Goal: Check status: Check status

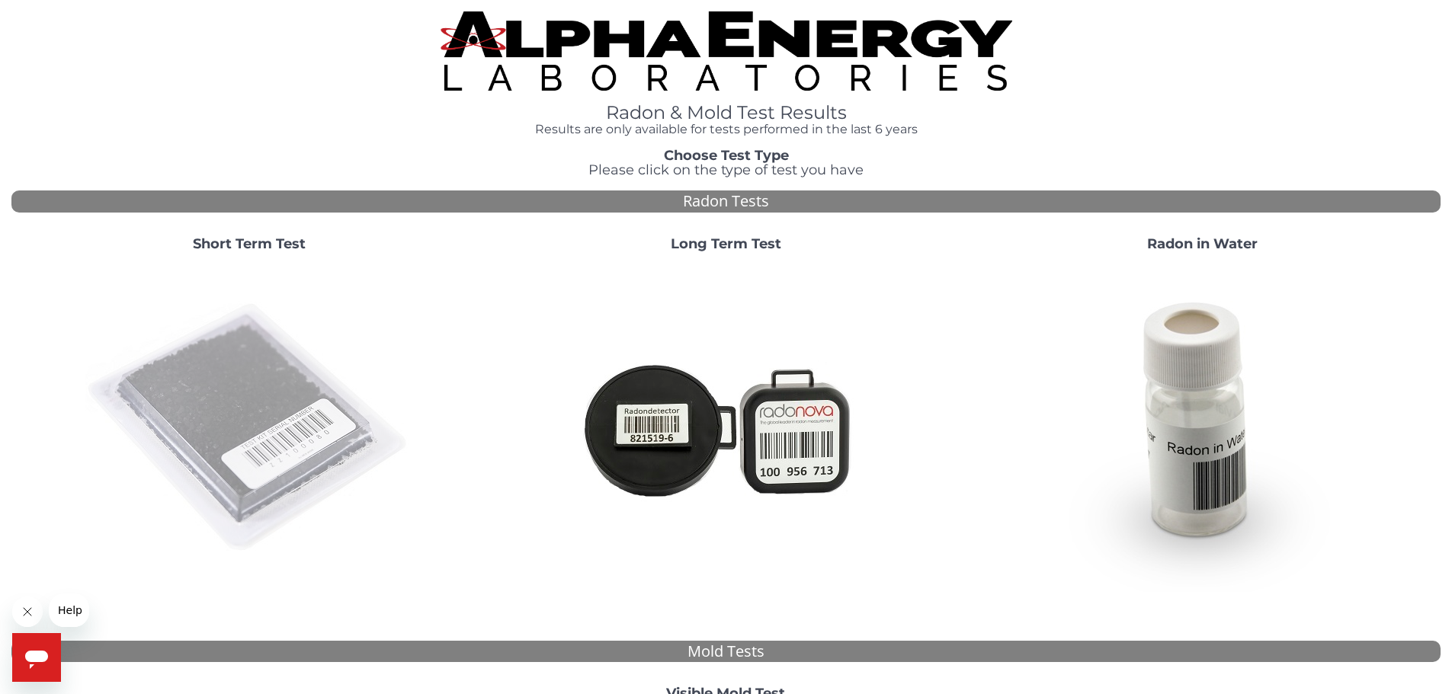
click at [265, 400] on img at bounding box center [249, 428] width 328 height 328
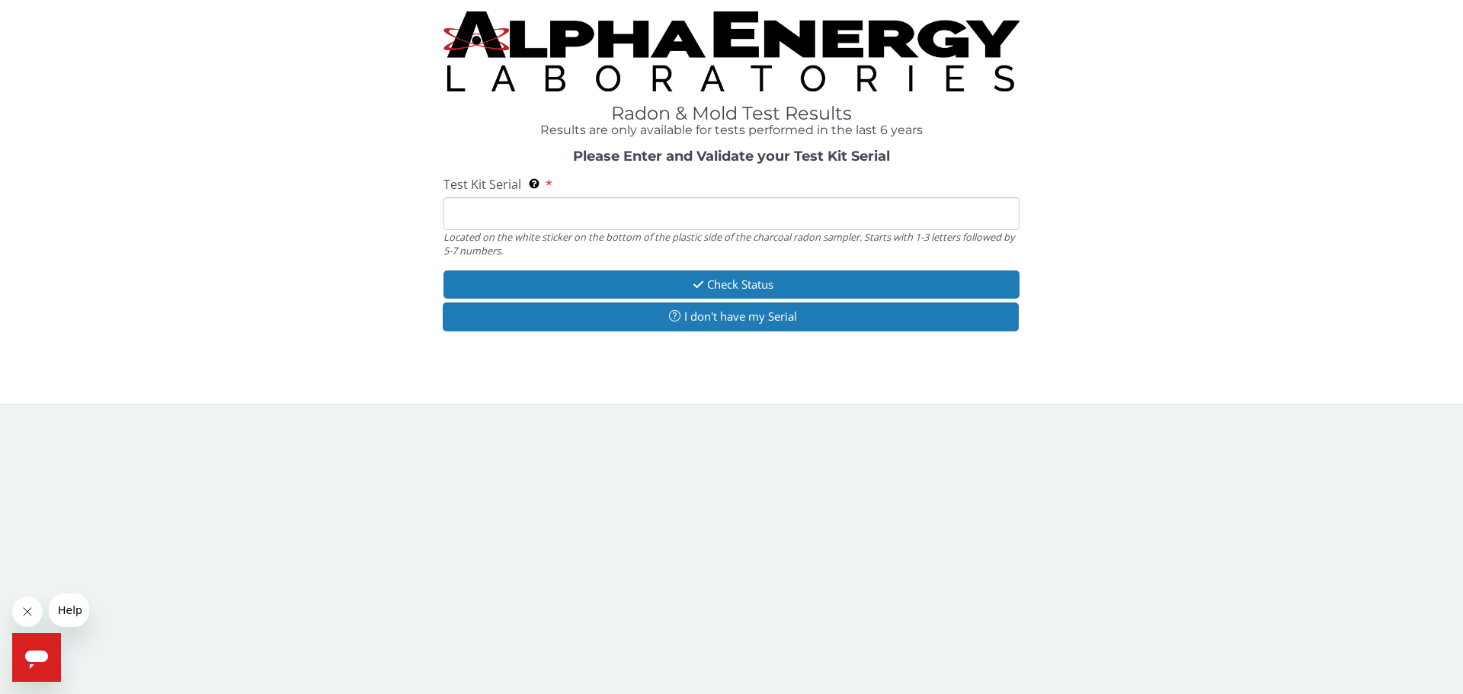
click at [496, 213] on input "Test Kit Serial Located on the white sticker on the bottom of the plastic side …" at bounding box center [732, 213] width 576 height 33
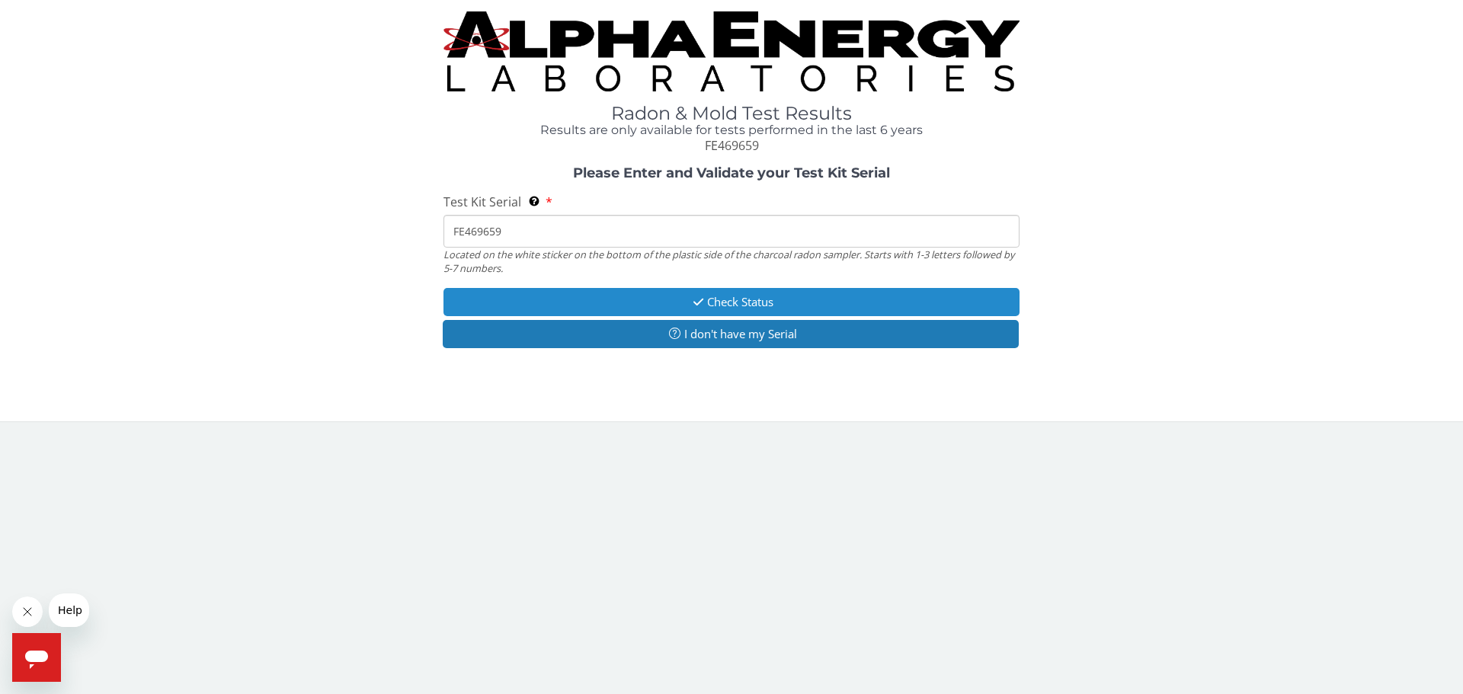
type input "FE469659"
click at [713, 303] on button "Check Status" at bounding box center [732, 302] width 576 height 28
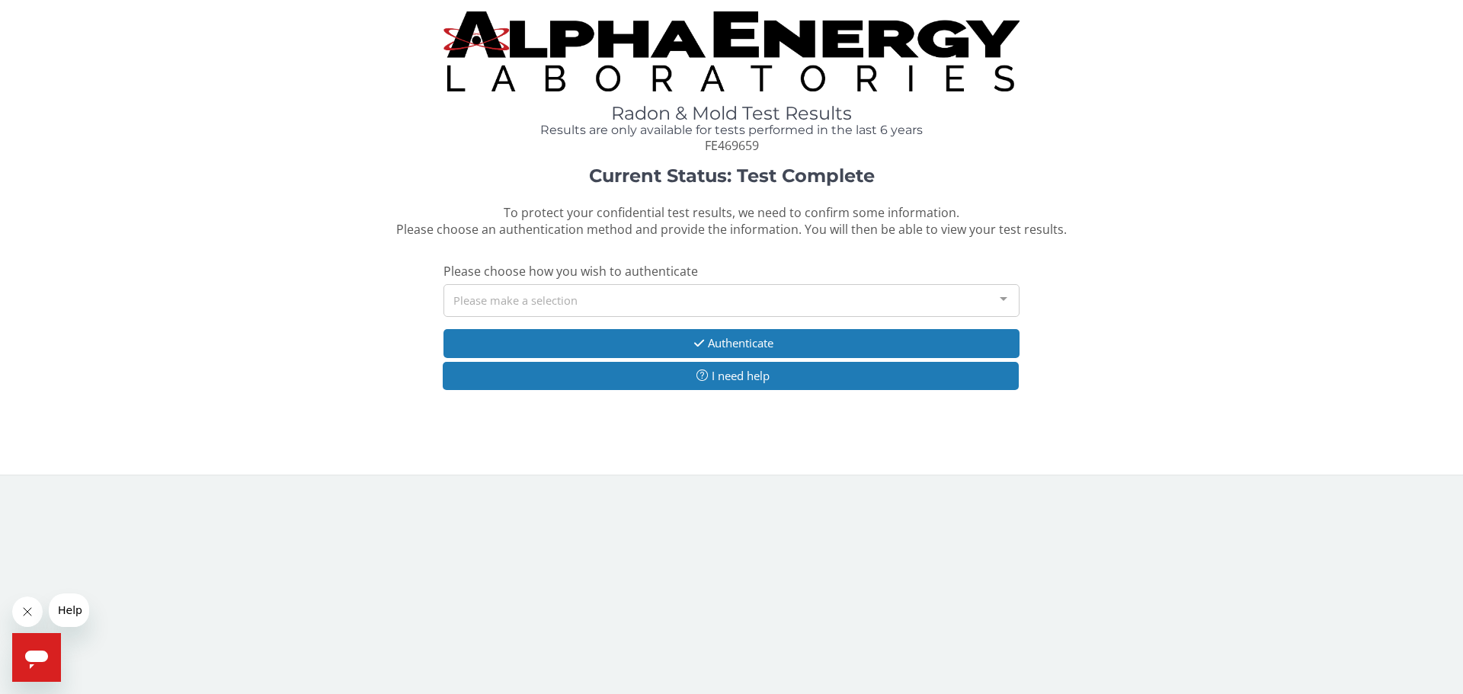
click at [693, 297] on div "Please make a selection" at bounding box center [732, 300] width 576 height 33
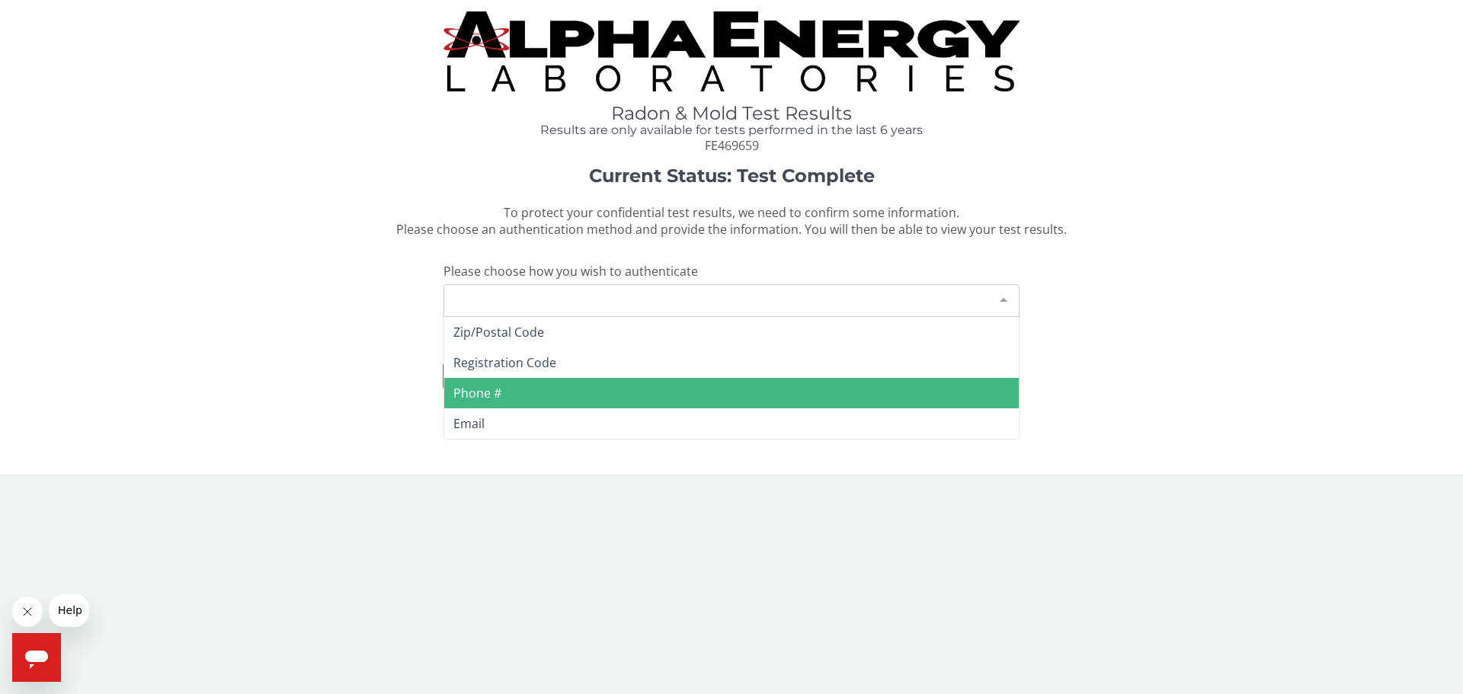
click at [567, 385] on span "Phone #" at bounding box center [731, 393] width 575 height 30
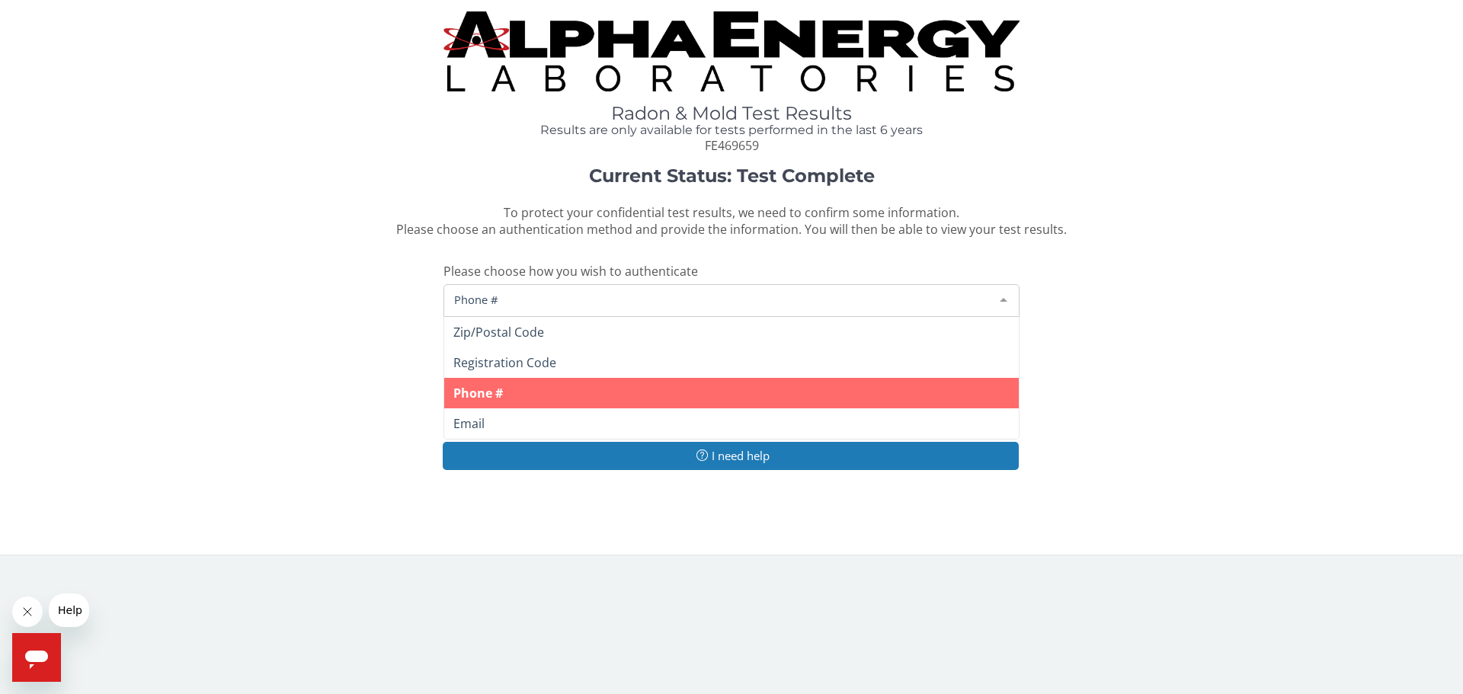
click at [597, 296] on span "Phone #" at bounding box center [719, 299] width 538 height 17
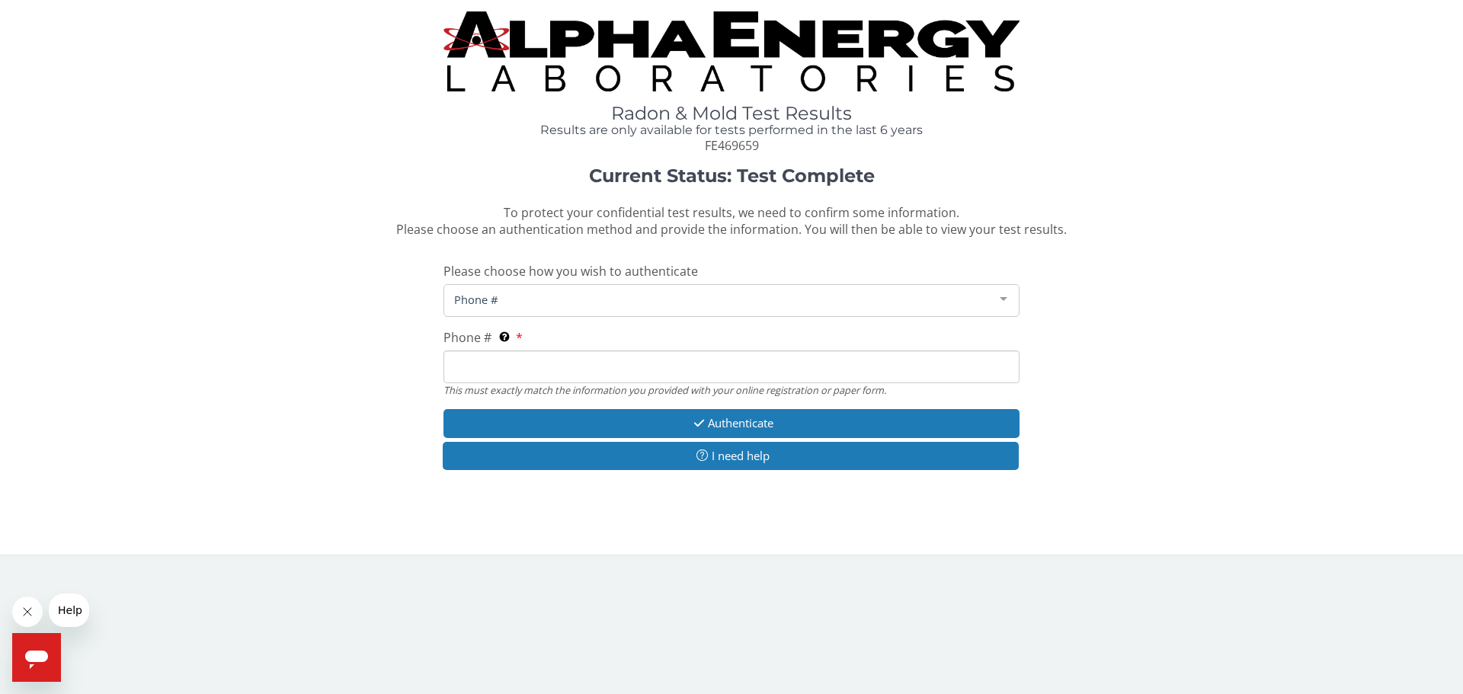
click at [576, 370] on input "Phone # This must exactly match the information you provided with your online r…" at bounding box center [732, 367] width 576 height 33
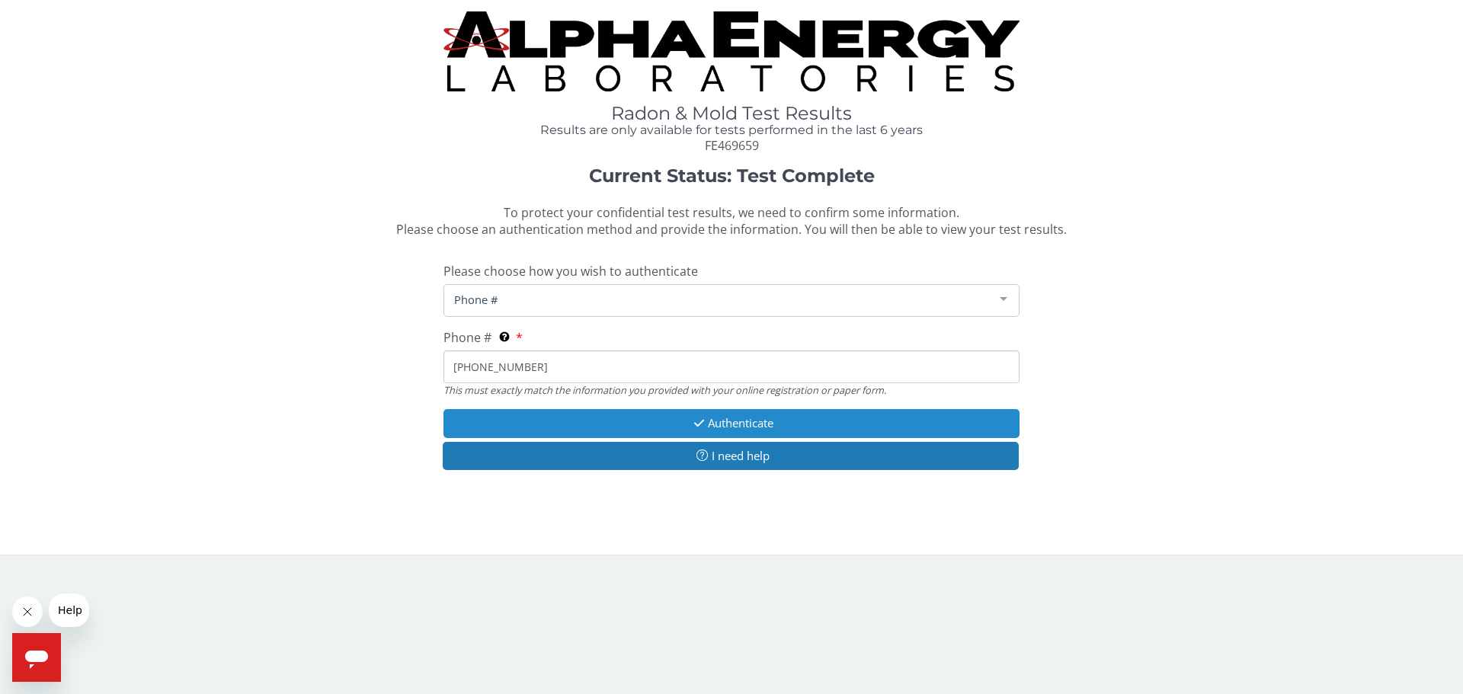
type input "314 681 6560"
click at [725, 425] on button "Authenticate" at bounding box center [732, 423] width 576 height 28
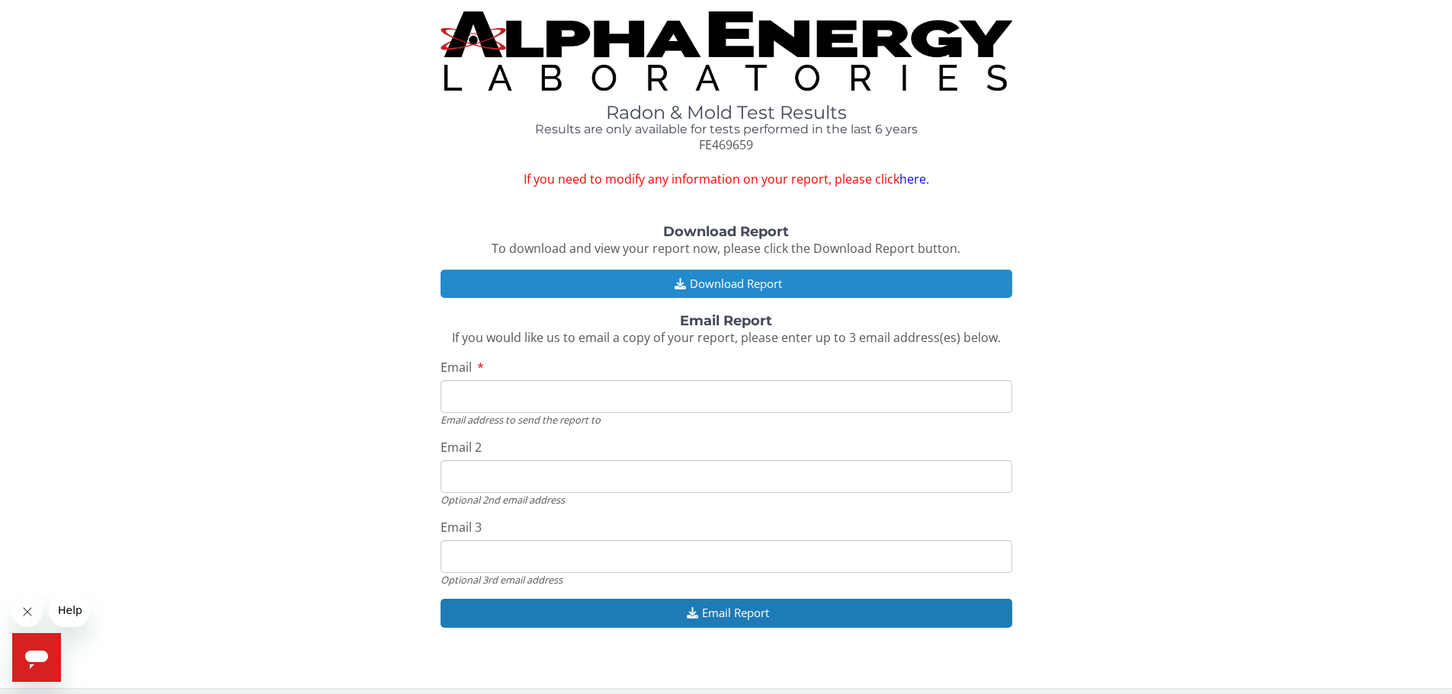
click at [725, 283] on button "Download Report" at bounding box center [726, 284] width 572 height 28
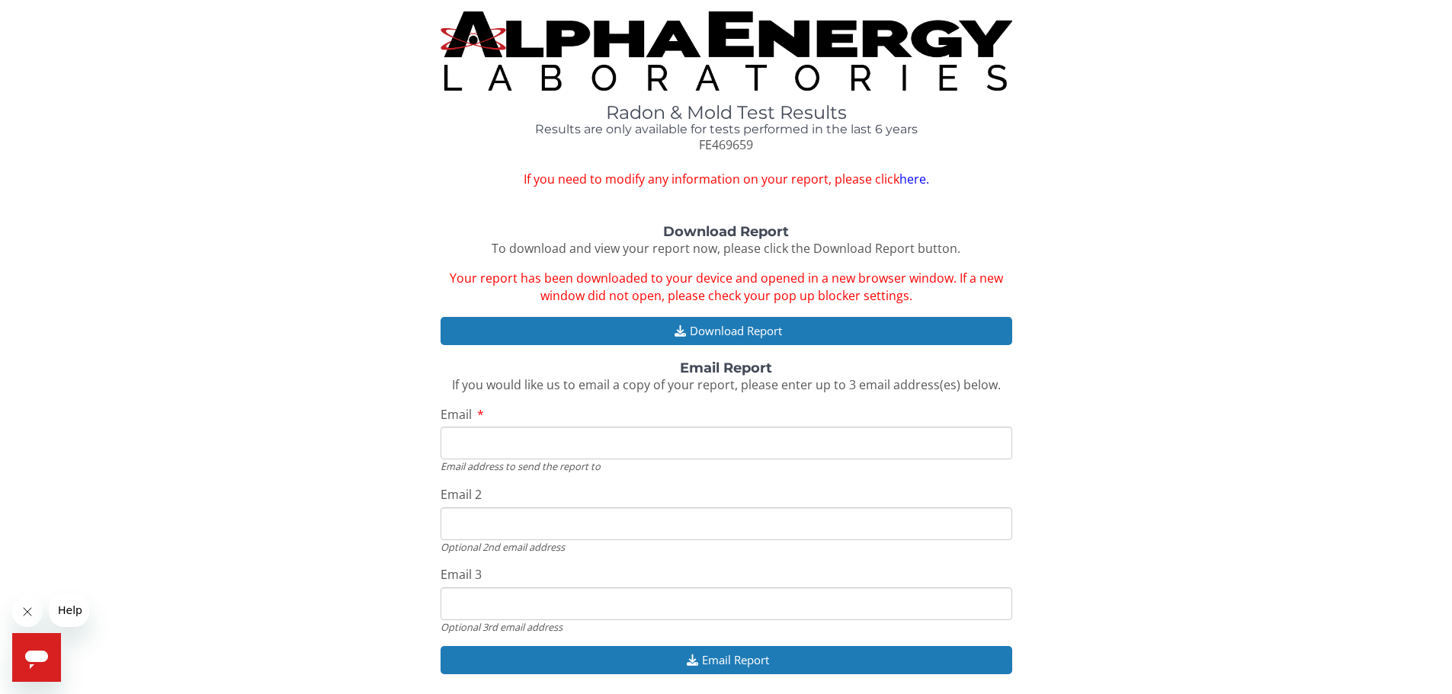
scroll to position [56, 0]
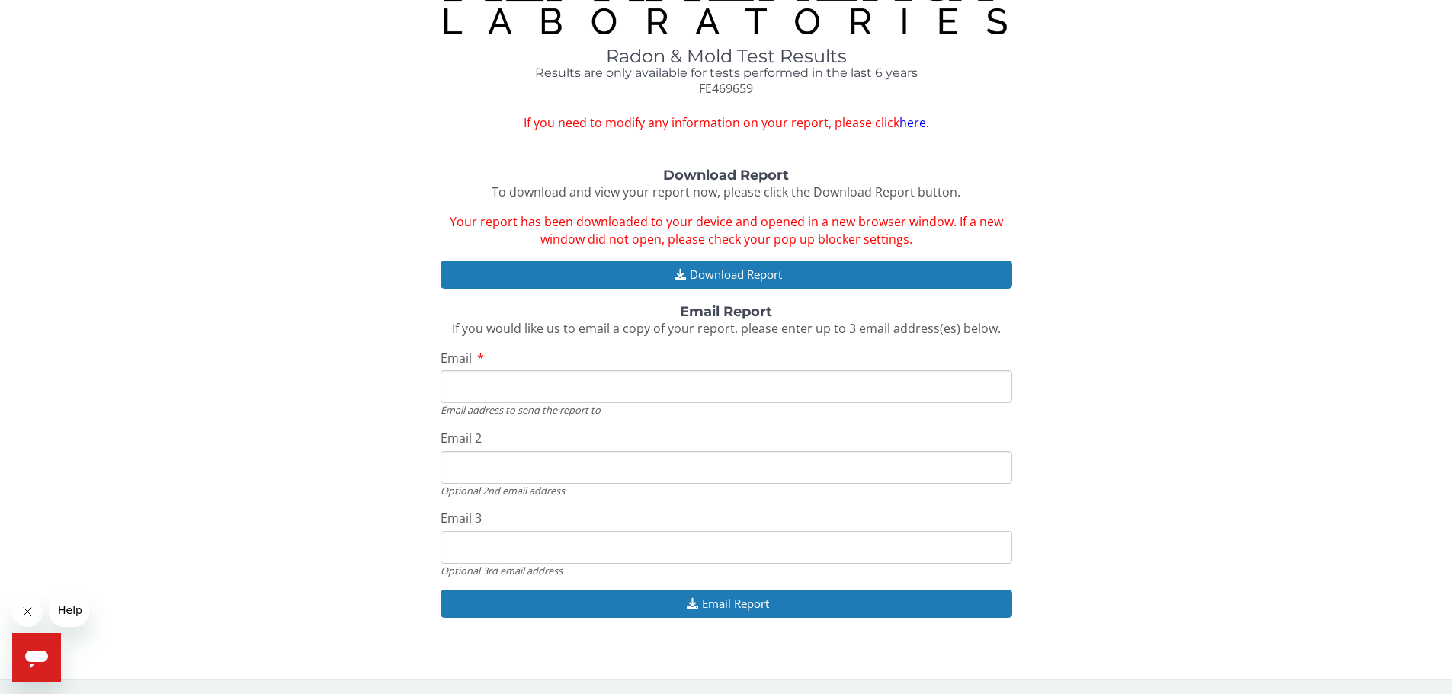
click at [562, 399] on input "Email" at bounding box center [726, 386] width 572 height 33
click at [521, 397] on input "Email" at bounding box center [726, 386] width 572 height 33
type input "[EMAIL_ADDRESS][DOMAIN_NAME]"
click at [560, 470] on input "Email 2" at bounding box center [726, 467] width 572 height 33
type input "ssindel@stlouiscountymo.gov"
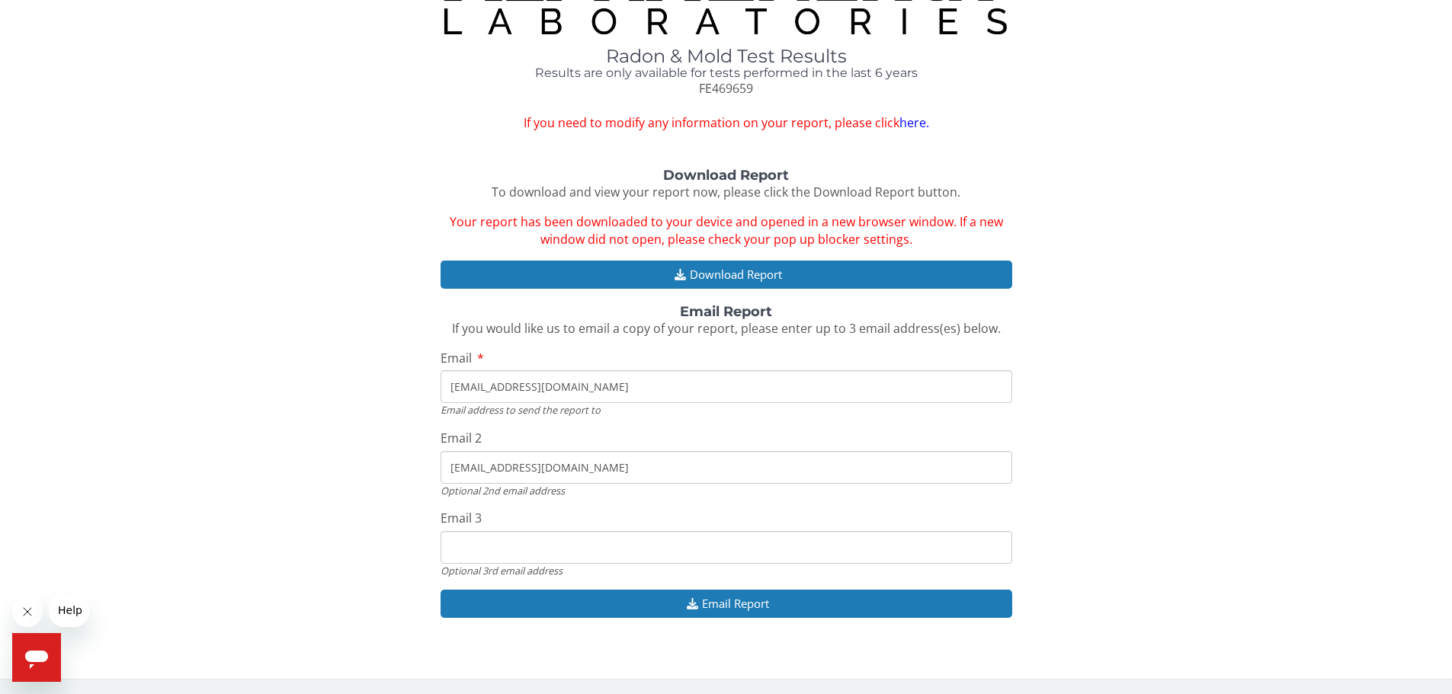
click at [518, 556] on input "Email 3" at bounding box center [726, 547] width 572 height 33
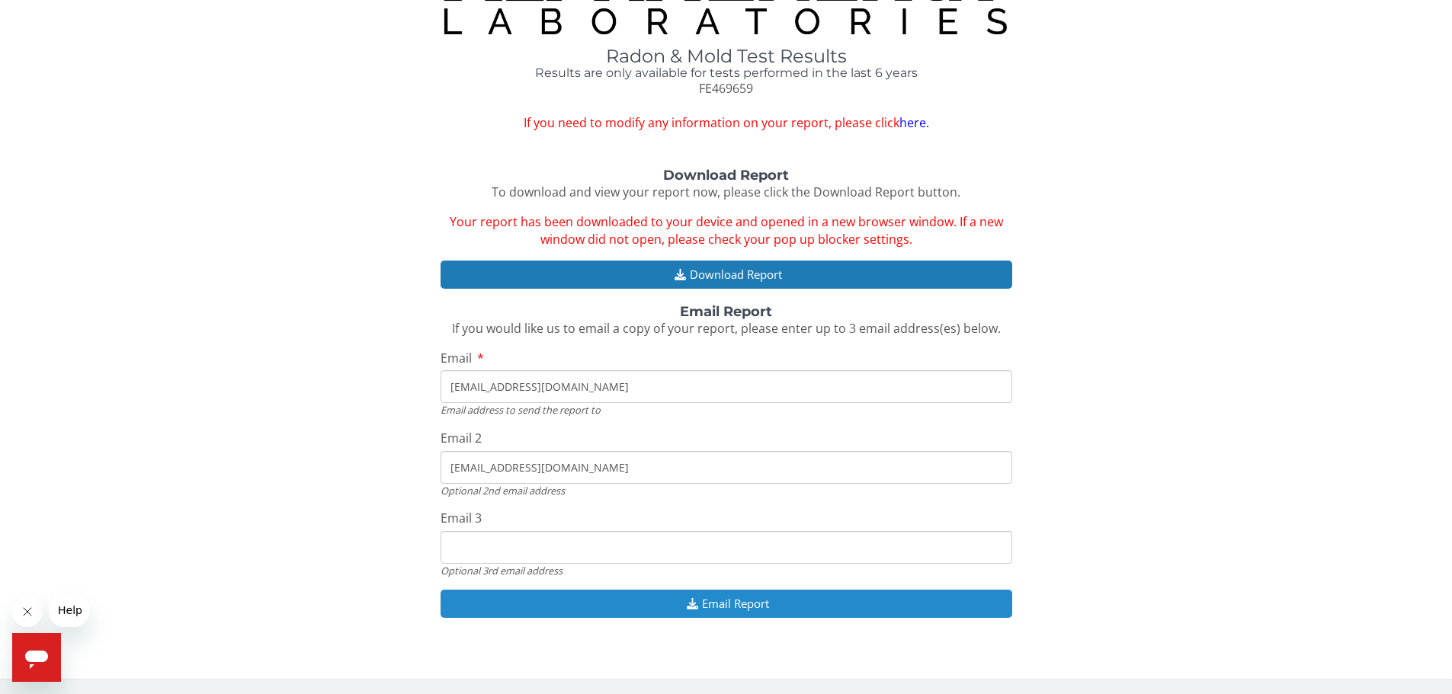
click at [733, 602] on button "Email Report" at bounding box center [726, 604] width 572 height 28
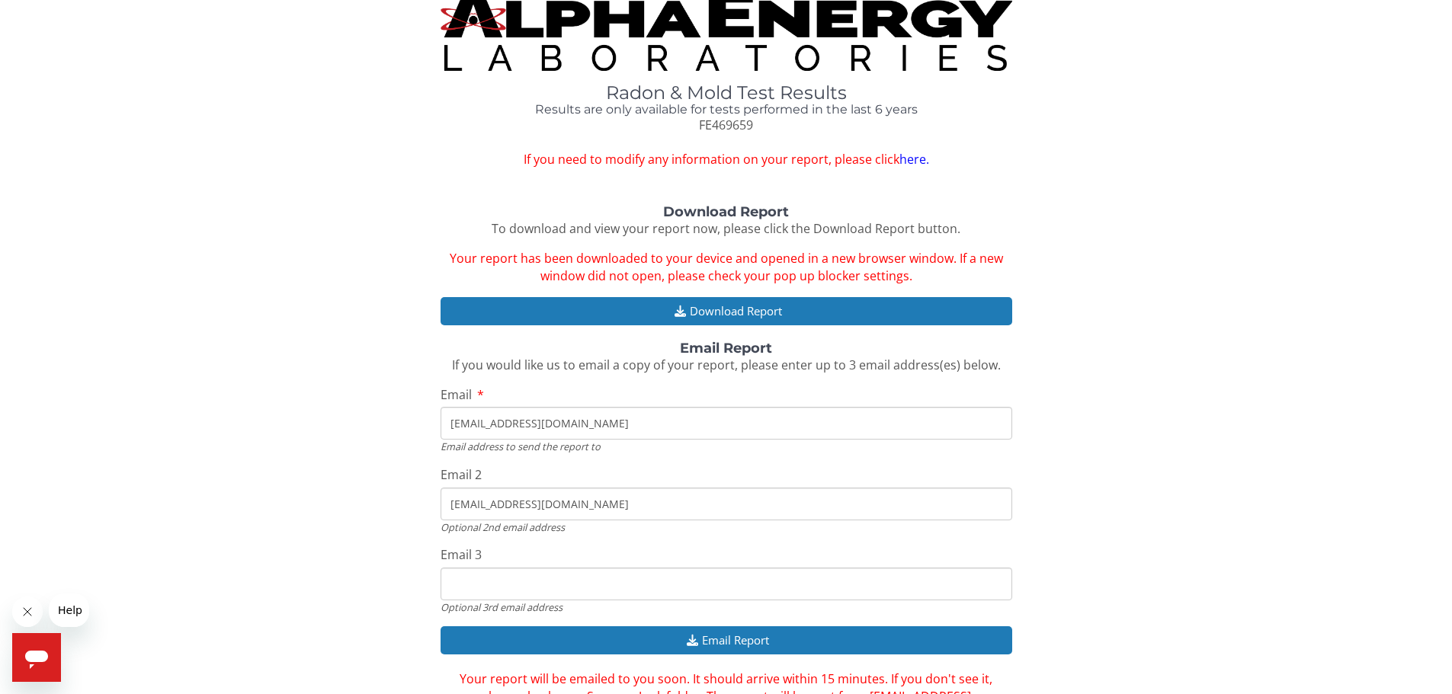
scroll to position [0, 0]
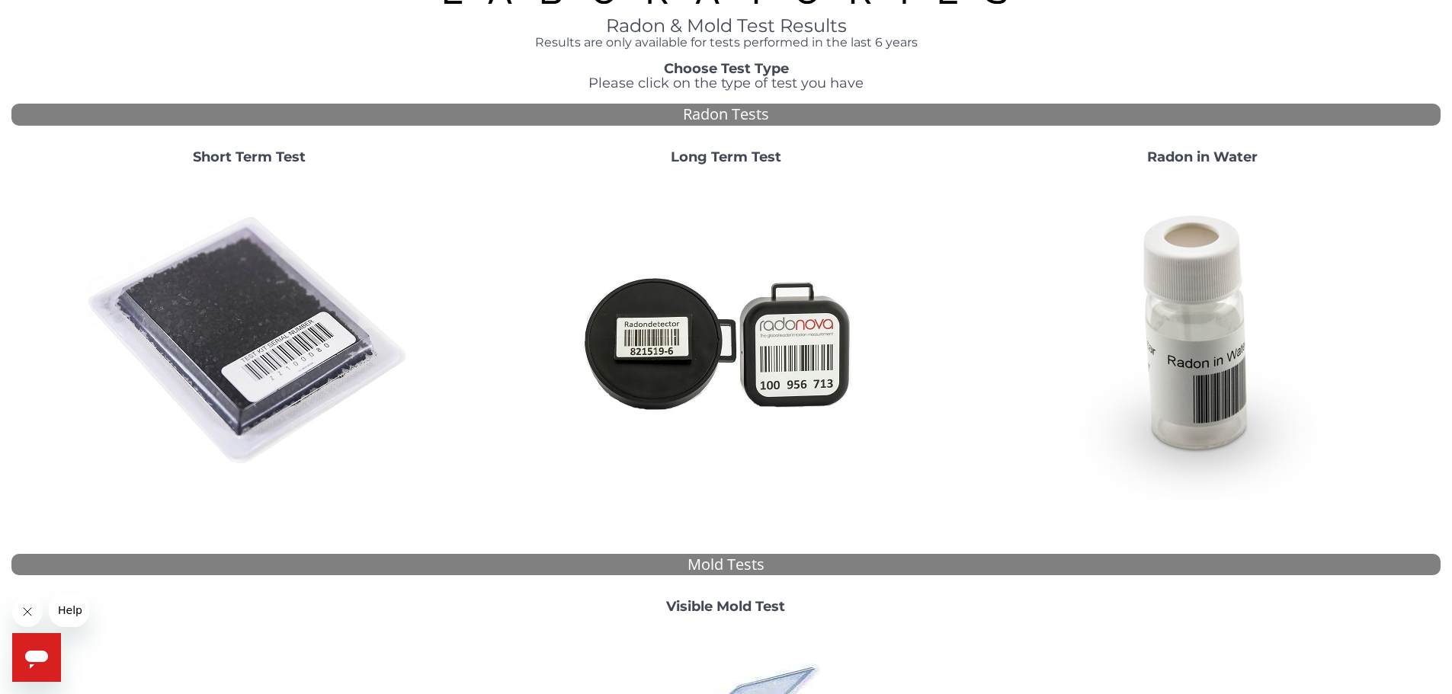
scroll to position [38, 0]
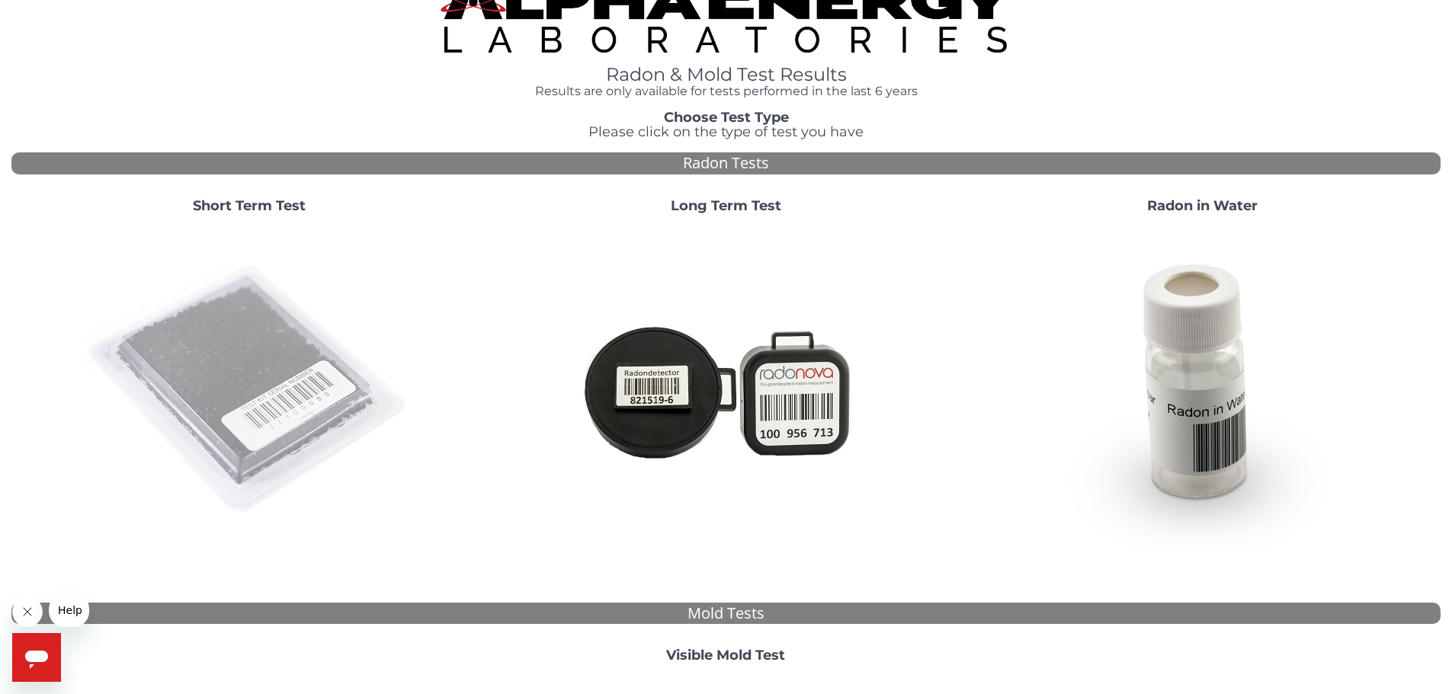
click at [291, 315] on img at bounding box center [249, 390] width 328 height 328
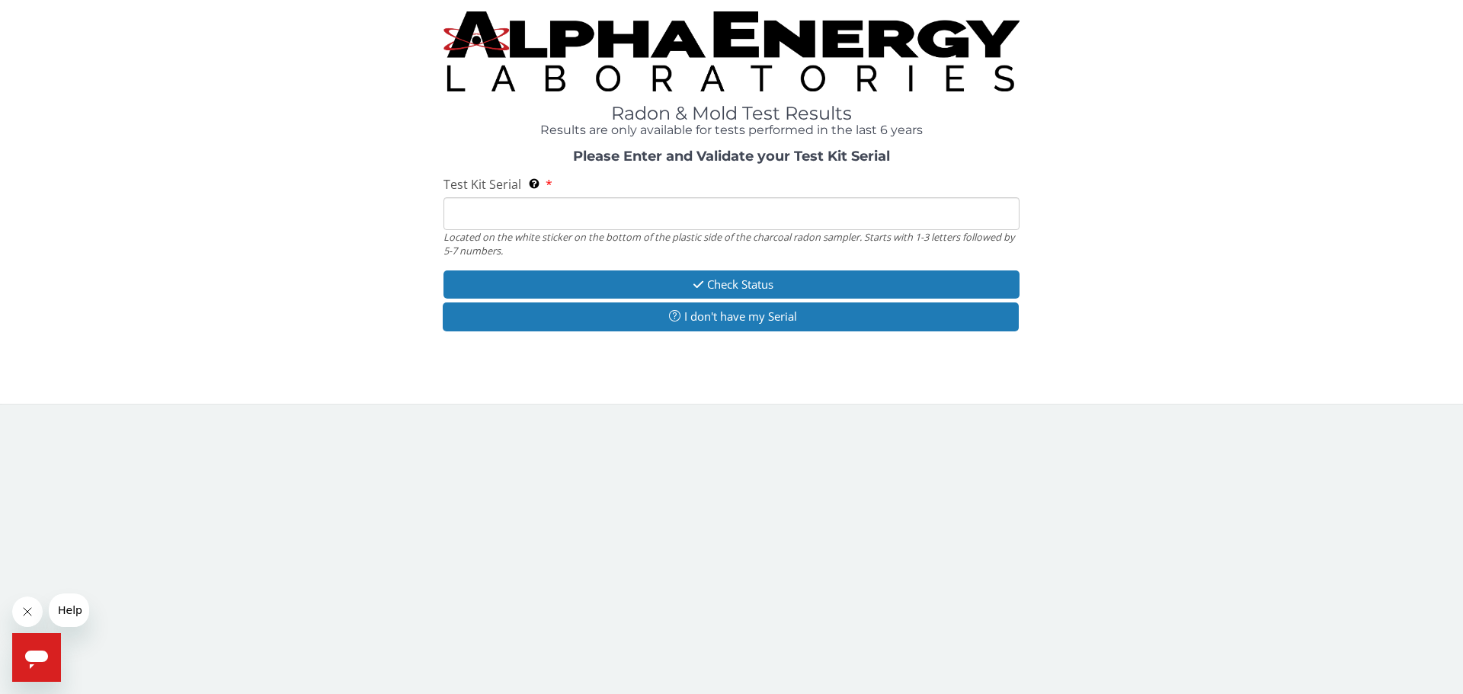
click at [587, 215] on input "Test Kit Serial Located on the white sticker on the bottom of the plastic side …" at bounding box center [732, 213] width 576 height 33
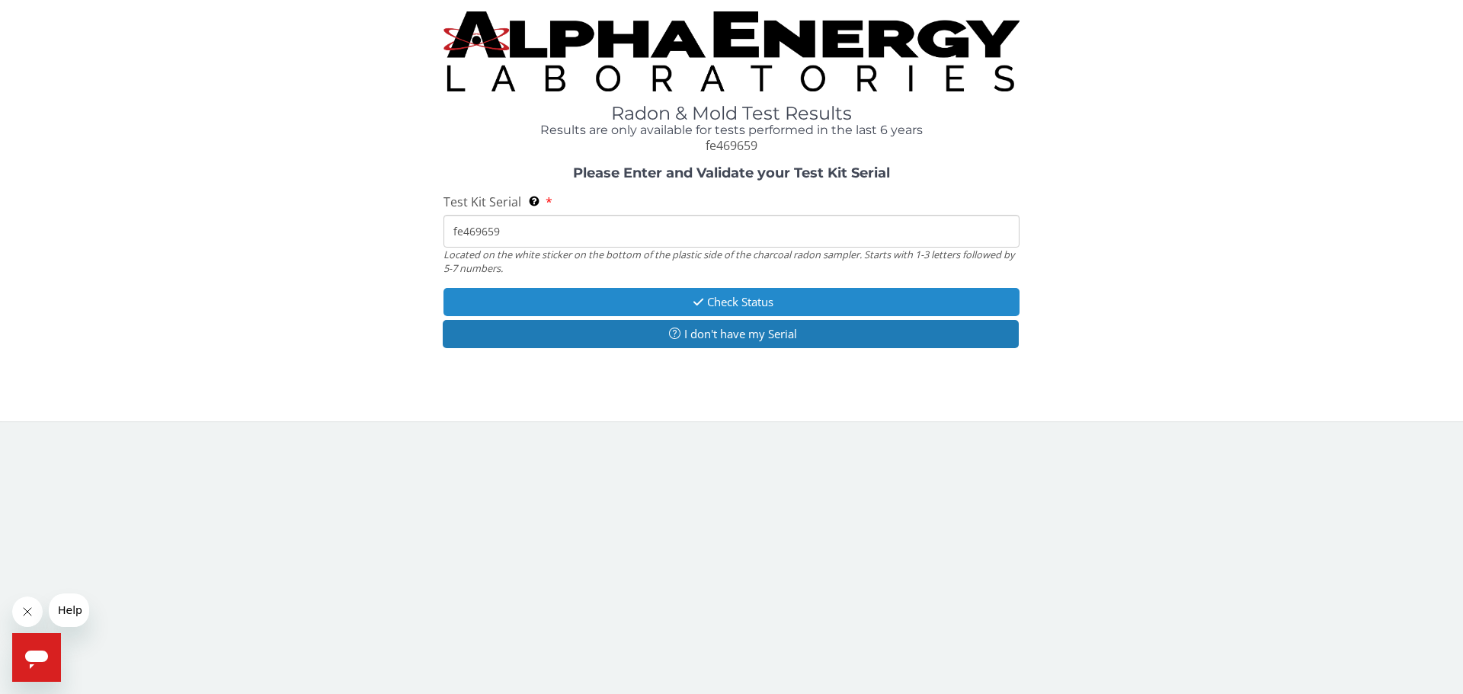
type input "fe469659"
click at [712, 301] on button "Check Status" at bounding box center [732, 302] width 576 height 28
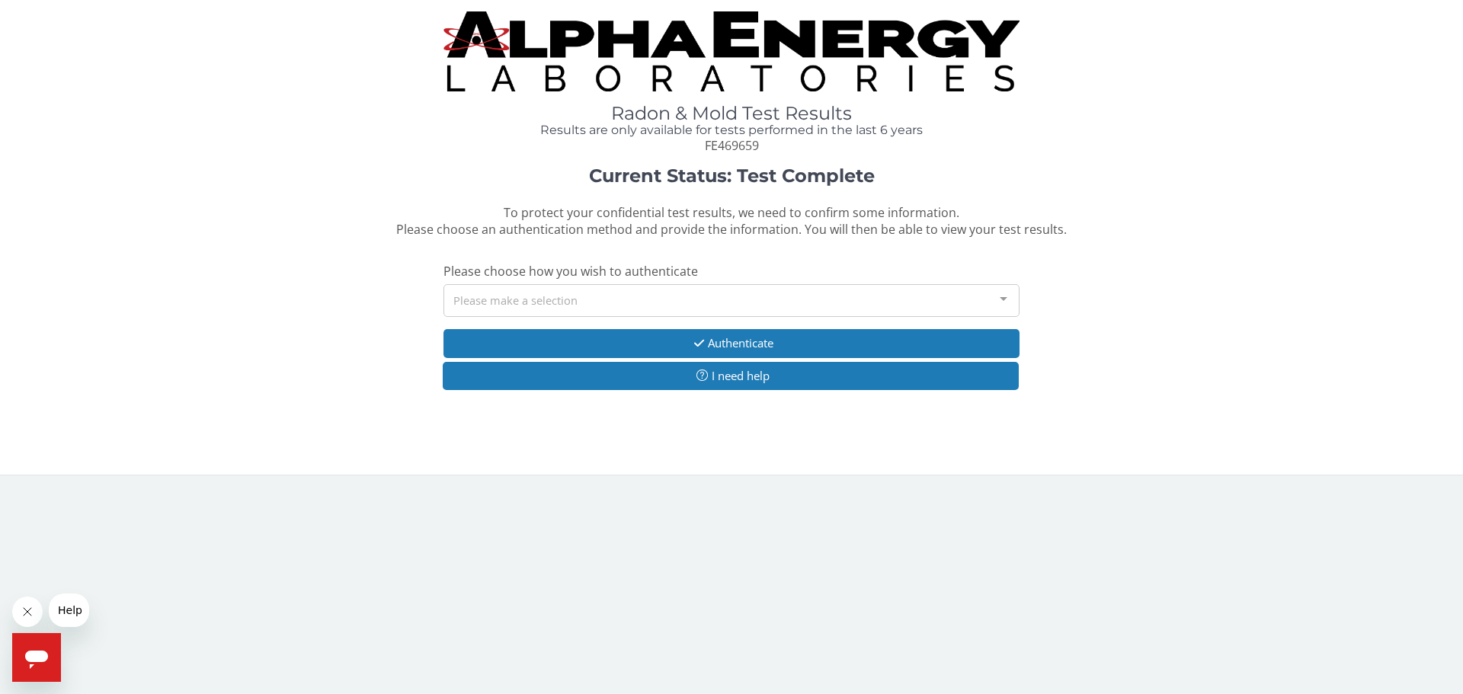
click at [625, 306] on div "Please make a selection" at bounding box center [732, 300] width 576 height 33
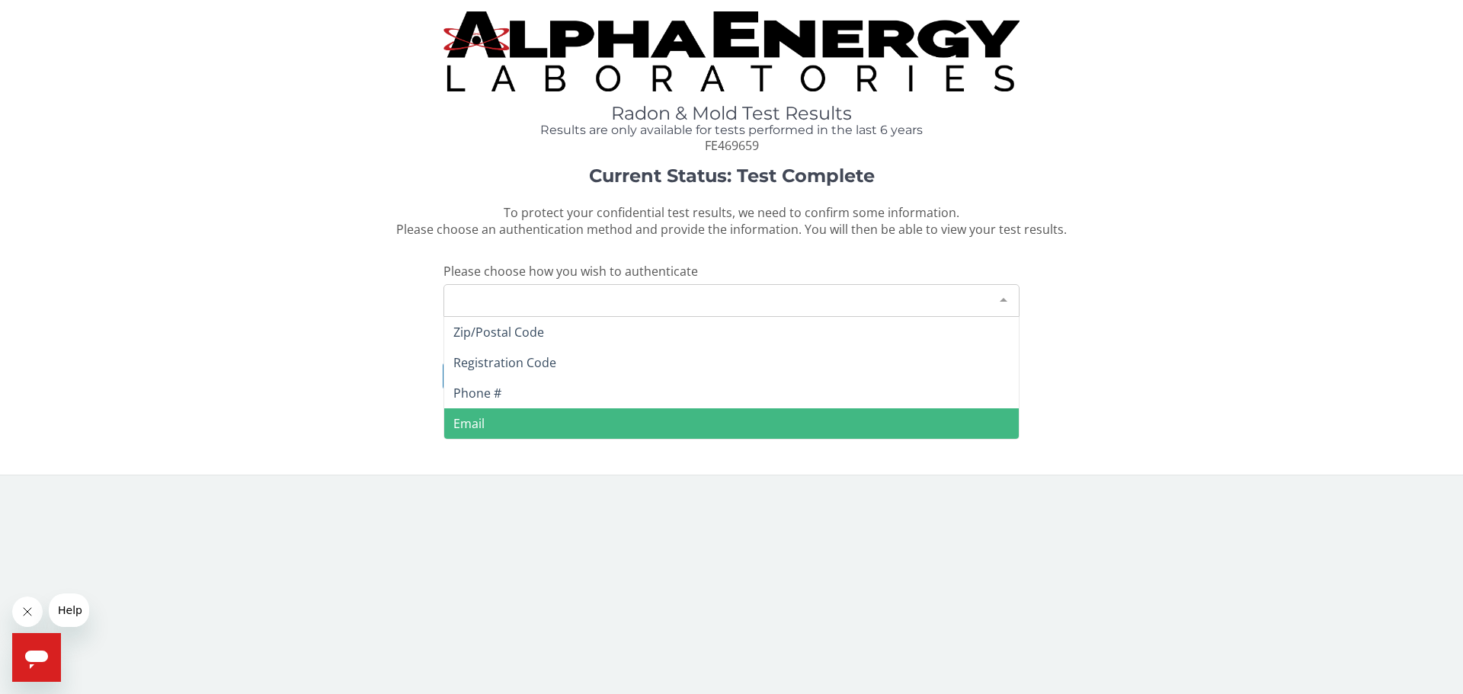
click at [568, 421] on span "Email" at bounding box center [731, 423] width 575 height 30
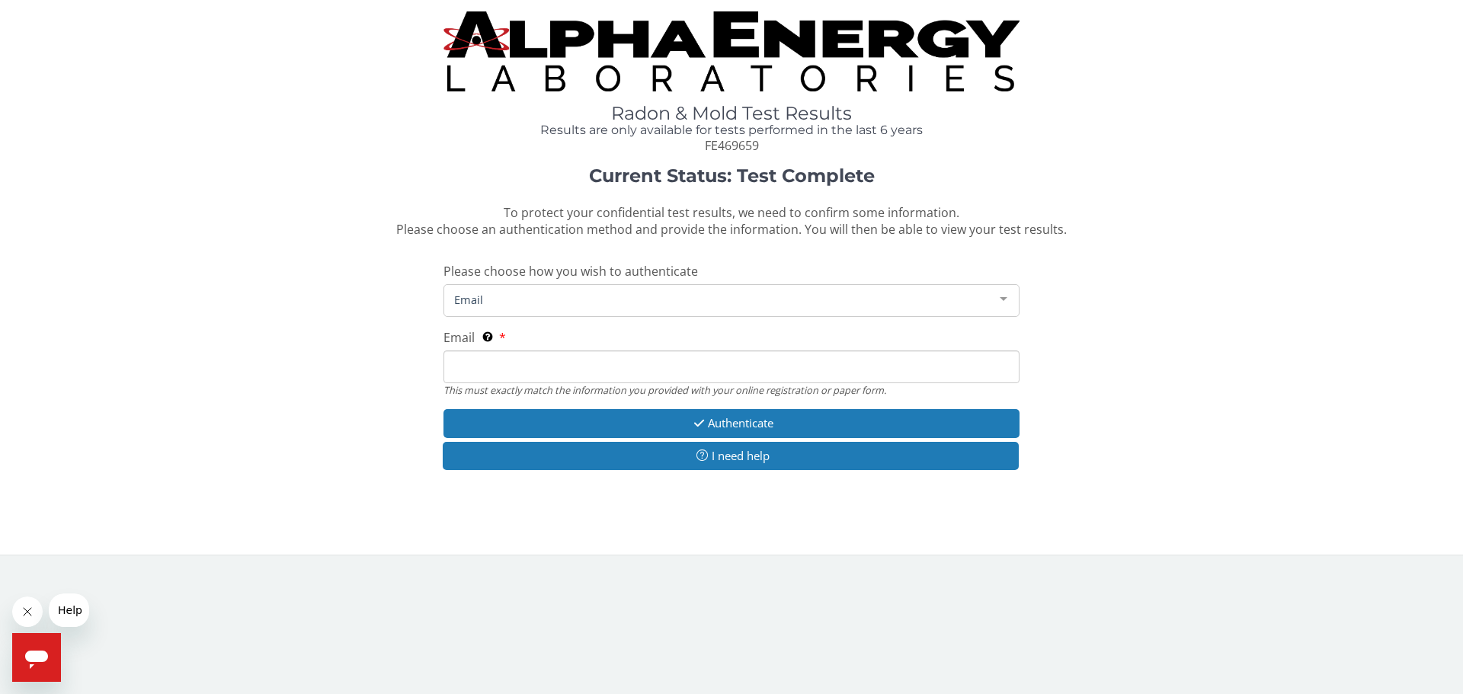
click at [532, 364] on input "Email This must exactly match the information you provided with your online reg…" at bounding box center [732, 367] width 576 height 33
type input "[EMAIL_ADDRESS][DOMAIN_NAME]"
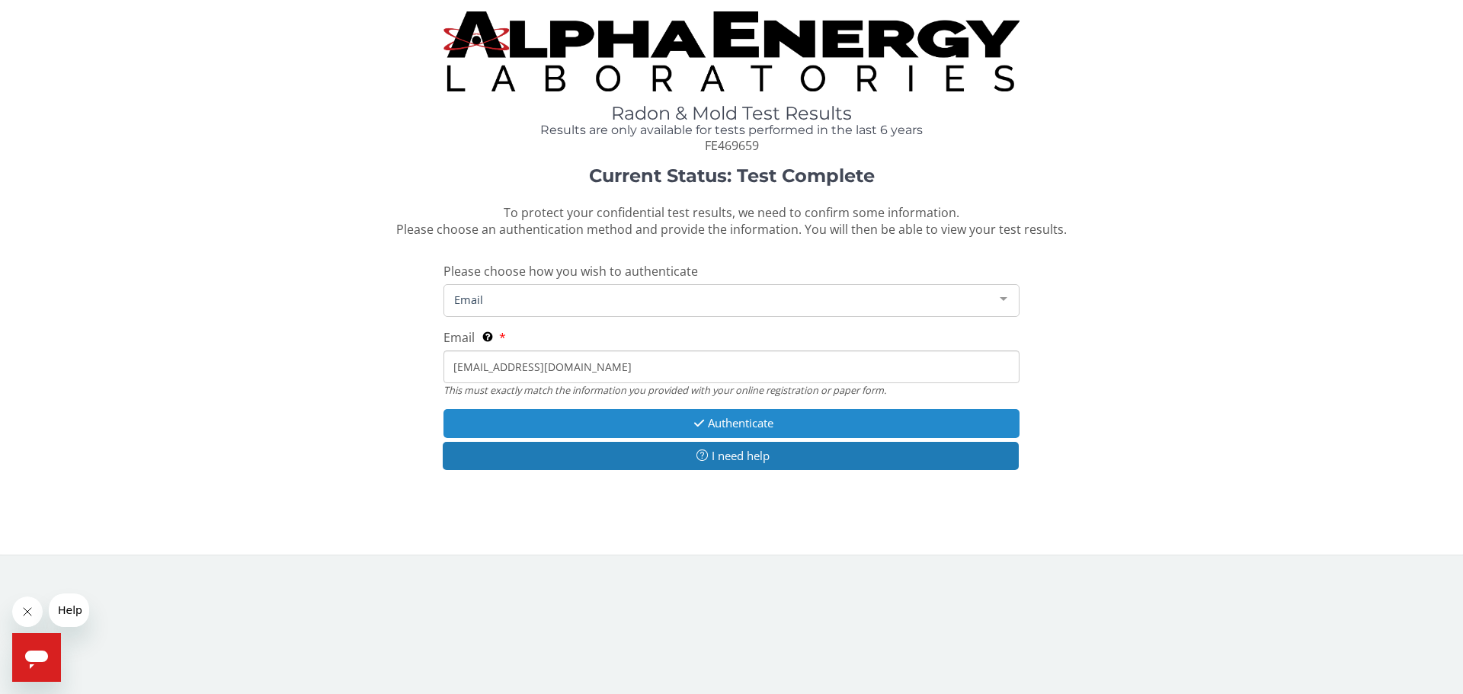
click at [709, 417] on button "Authenticate" at bounding box center [732, 423] width 576 height 28
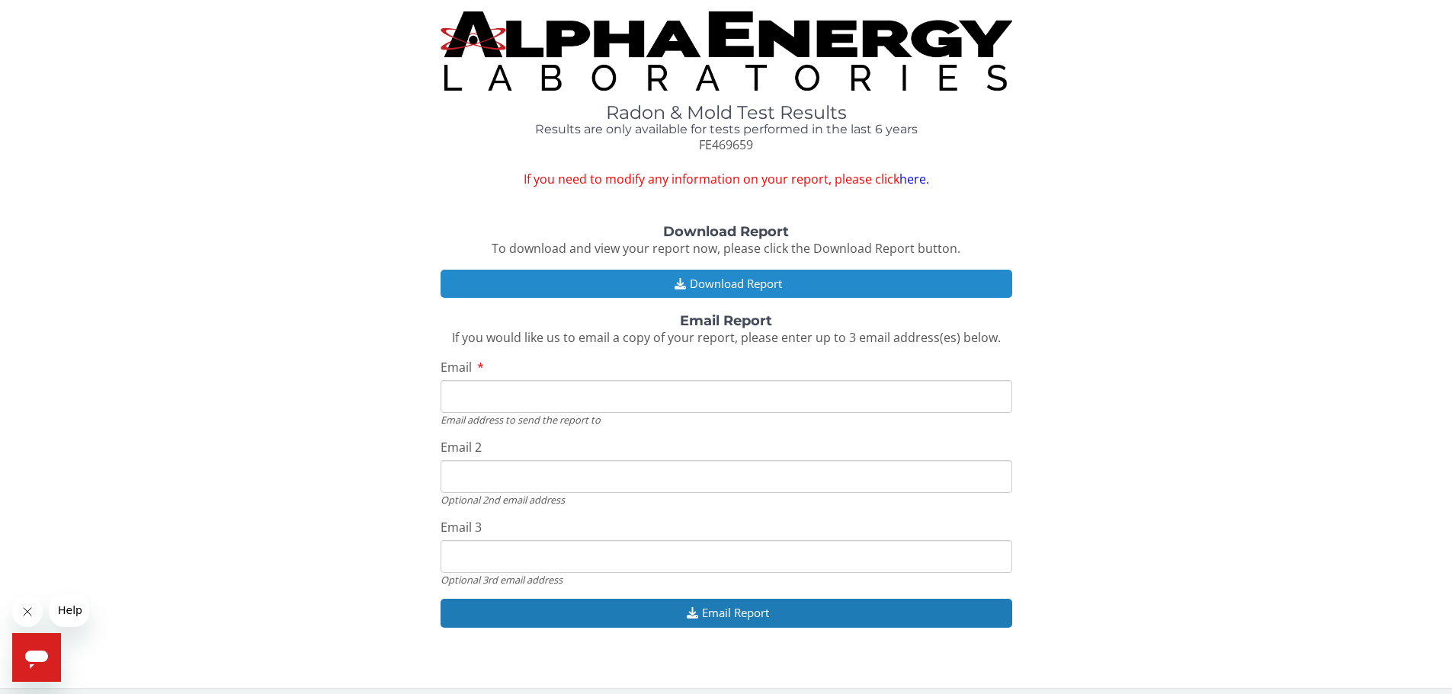
click at [764, 288] on button "Download Report" at bounding box center [726, 284] width 572 height 28
